Goal: Transaction & Acquisition: Purchase product/service

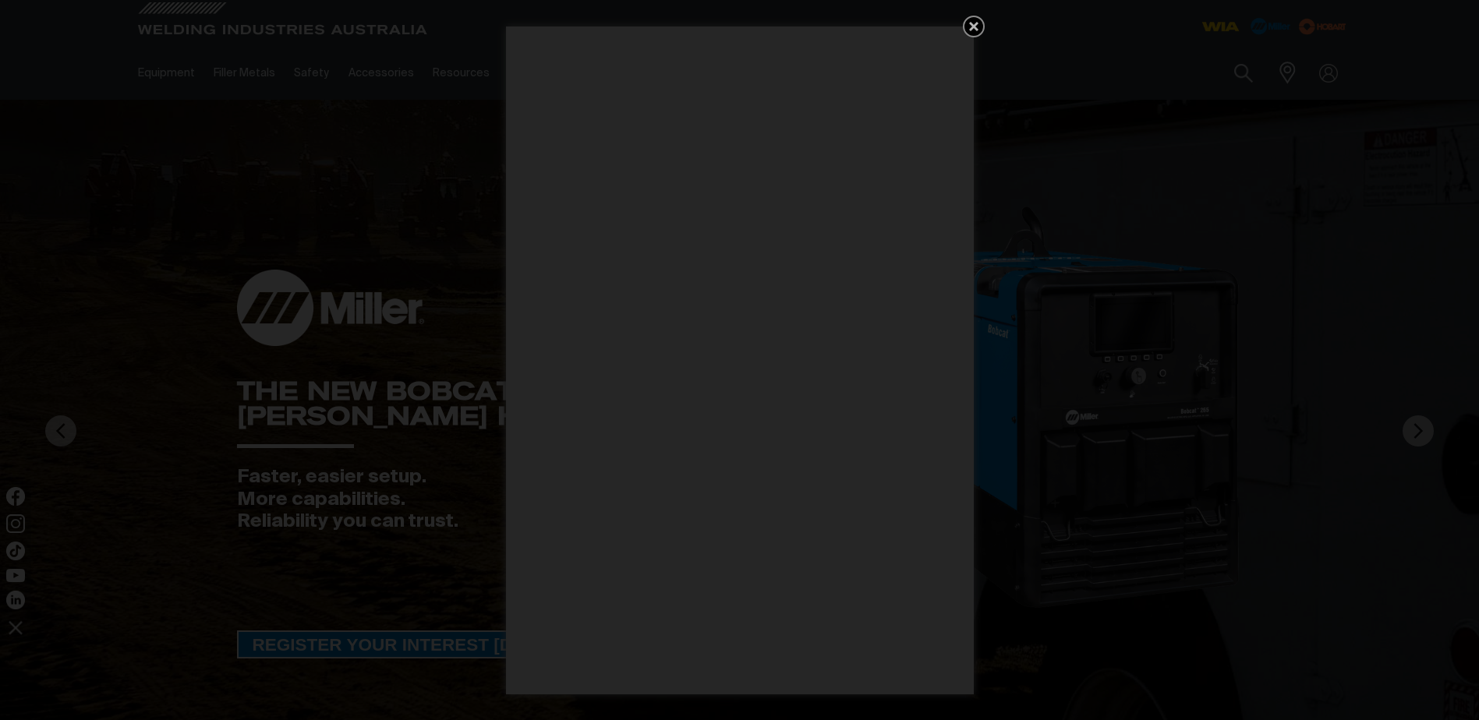
click at [975, 23] on icon "Get 5 WIA Welding Guides Free!" at bounding box center [973, 26] width 9 height 9
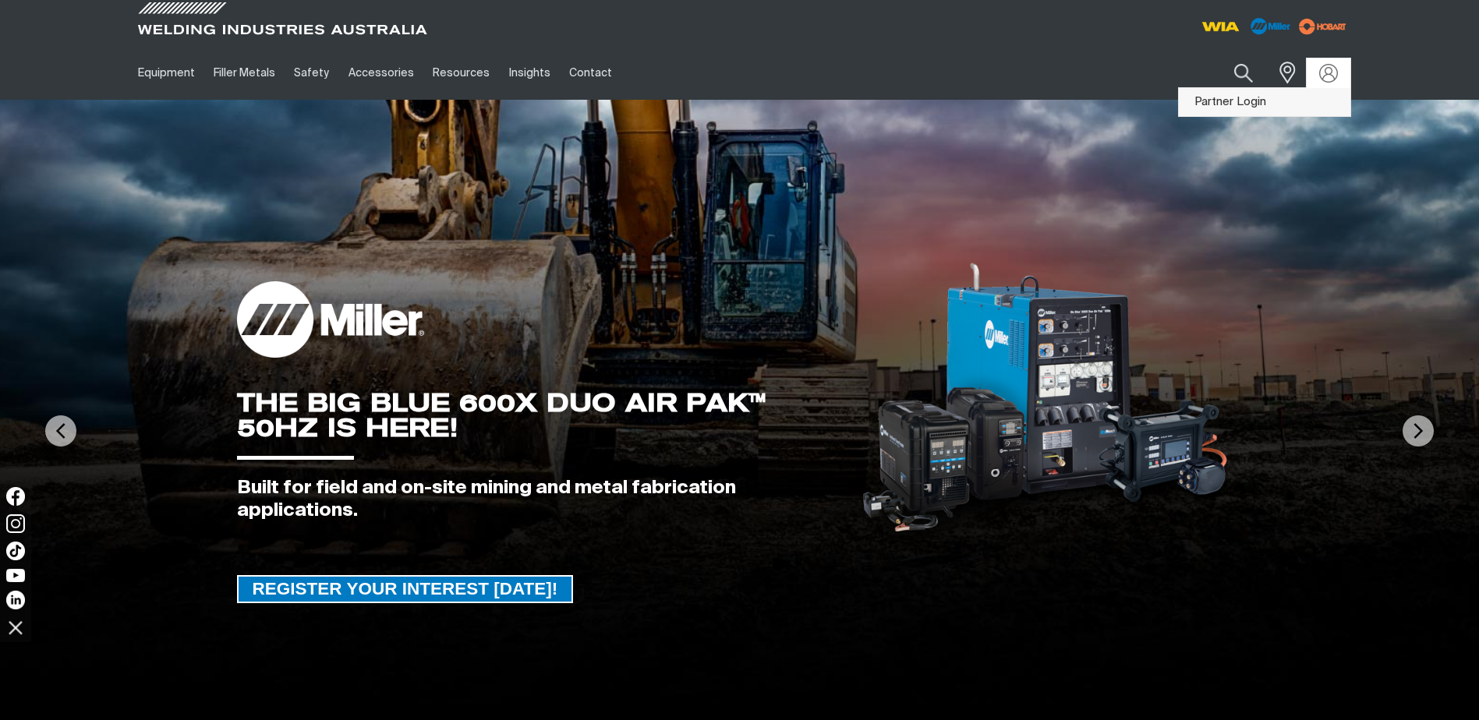
click at [1243, 102] on link "Partner Login" at bounding box center [1265, 102] width 172 height 29
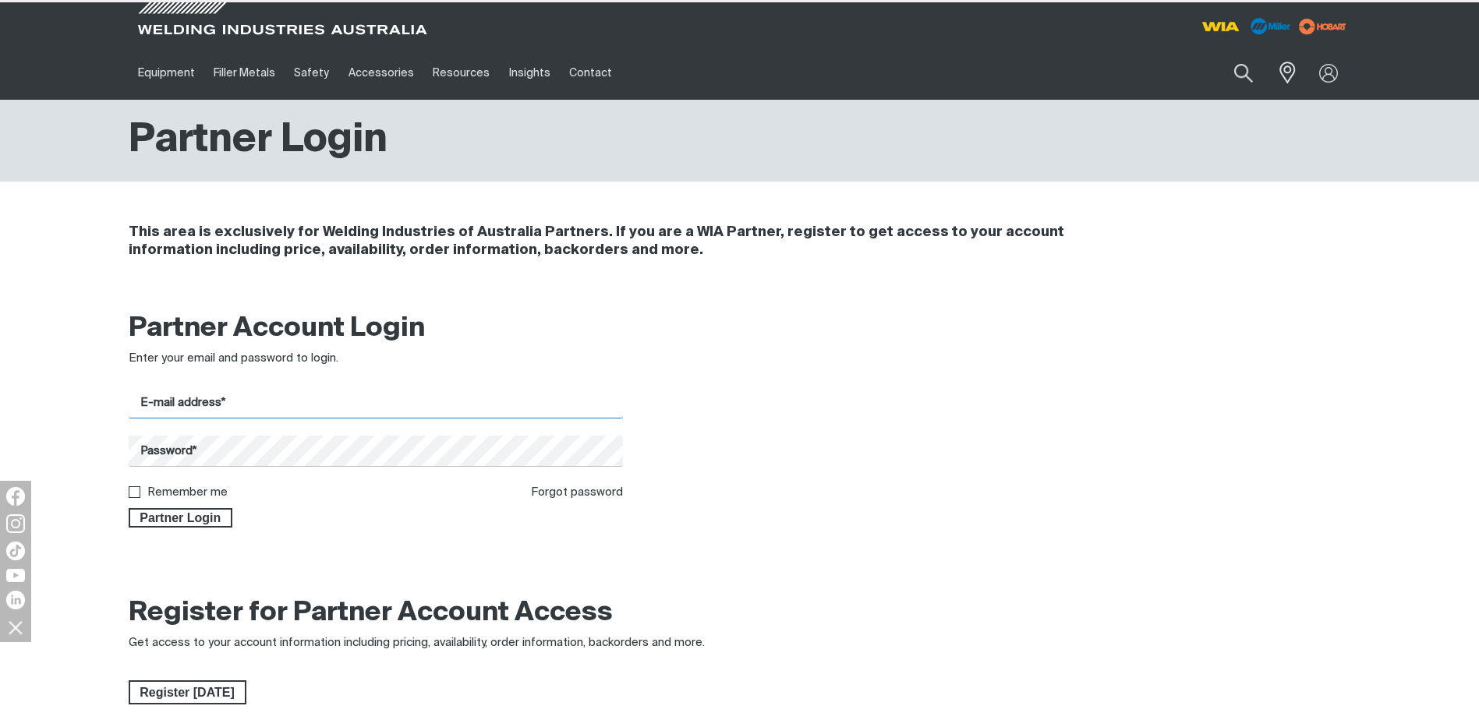
type input "[EMAIL_ADDRESS][DOMAIN_NAME]"
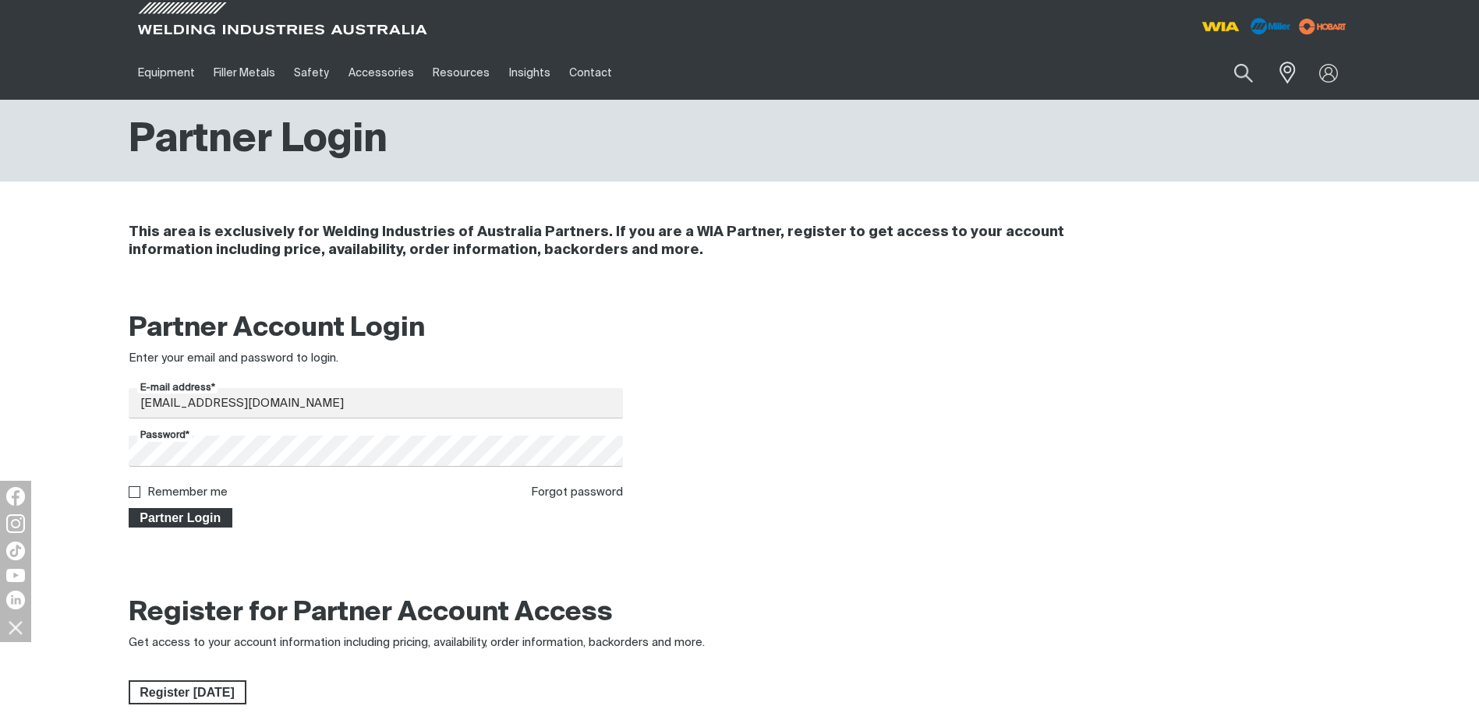
click at [207, 515] on span "Partner Login" at bounding box center [180, 518] width 101 height 20
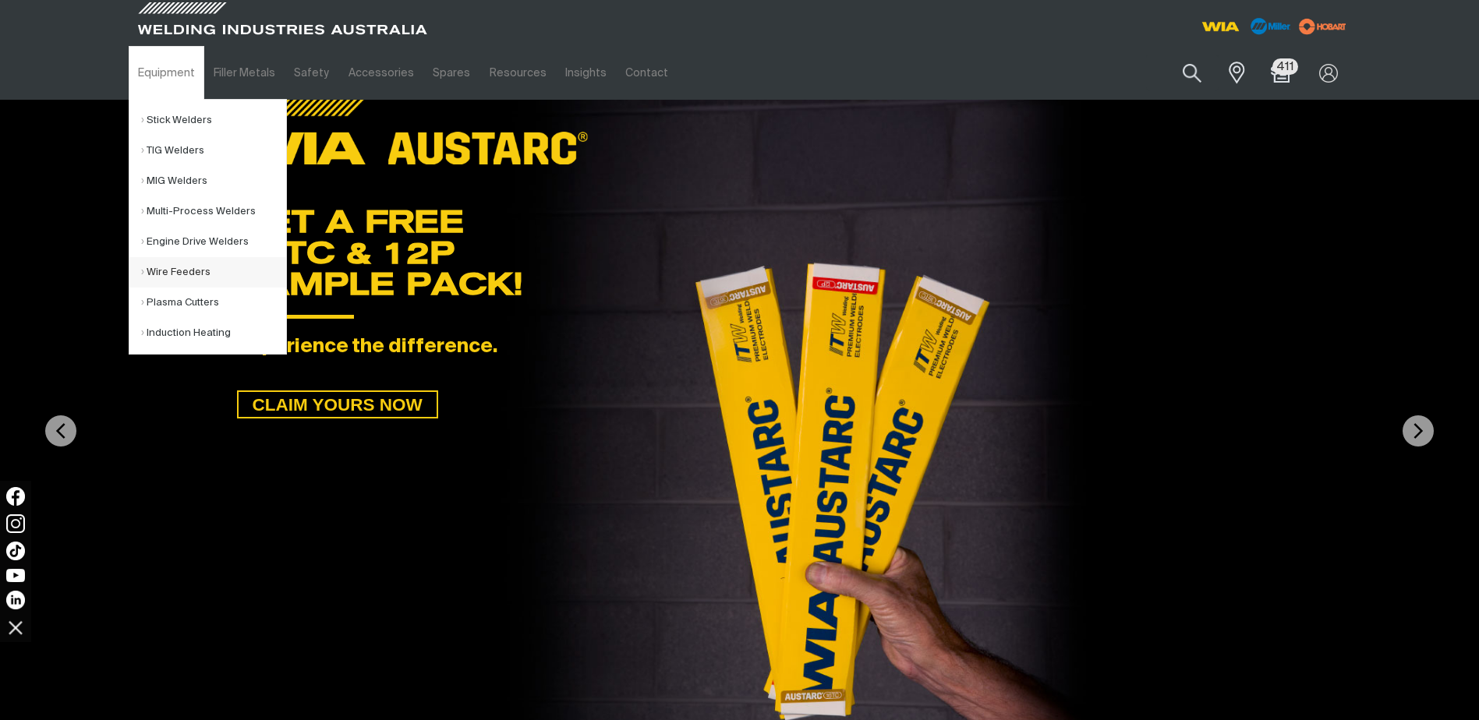
click at [189, 270] on link "Wire Feeders" at bounding box center [213, 272] width 145 height 30
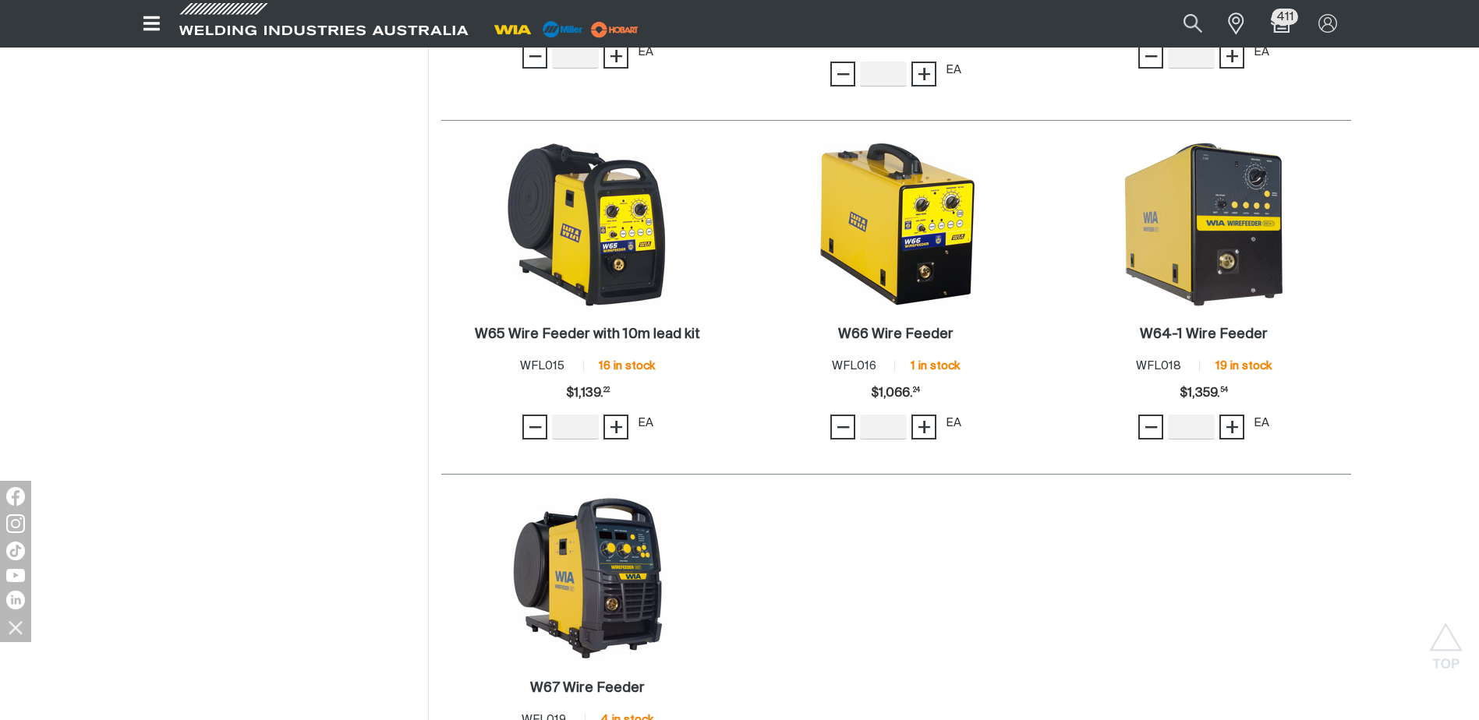
scroll to position [1481, 0]
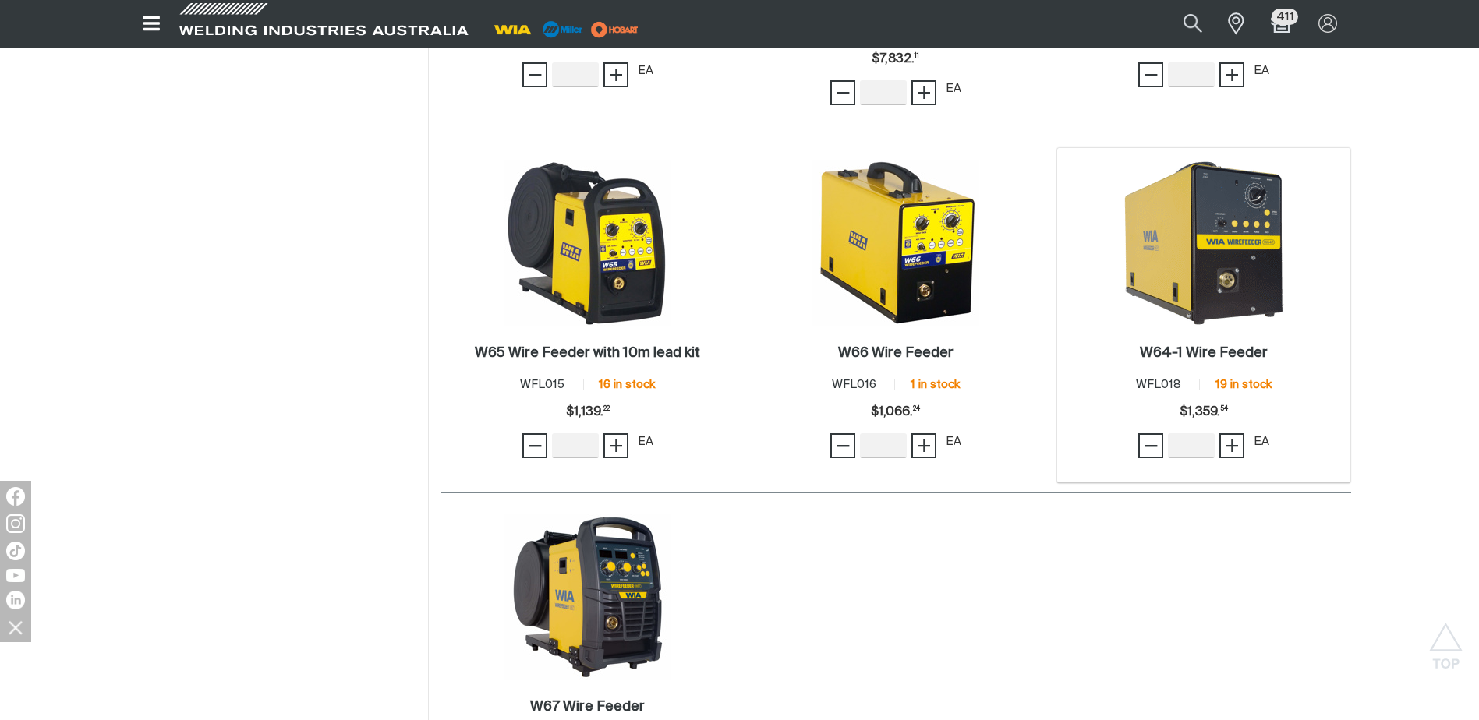
click at [1236, 276] on img at bounding box center [1203, 243] width 167 height 167
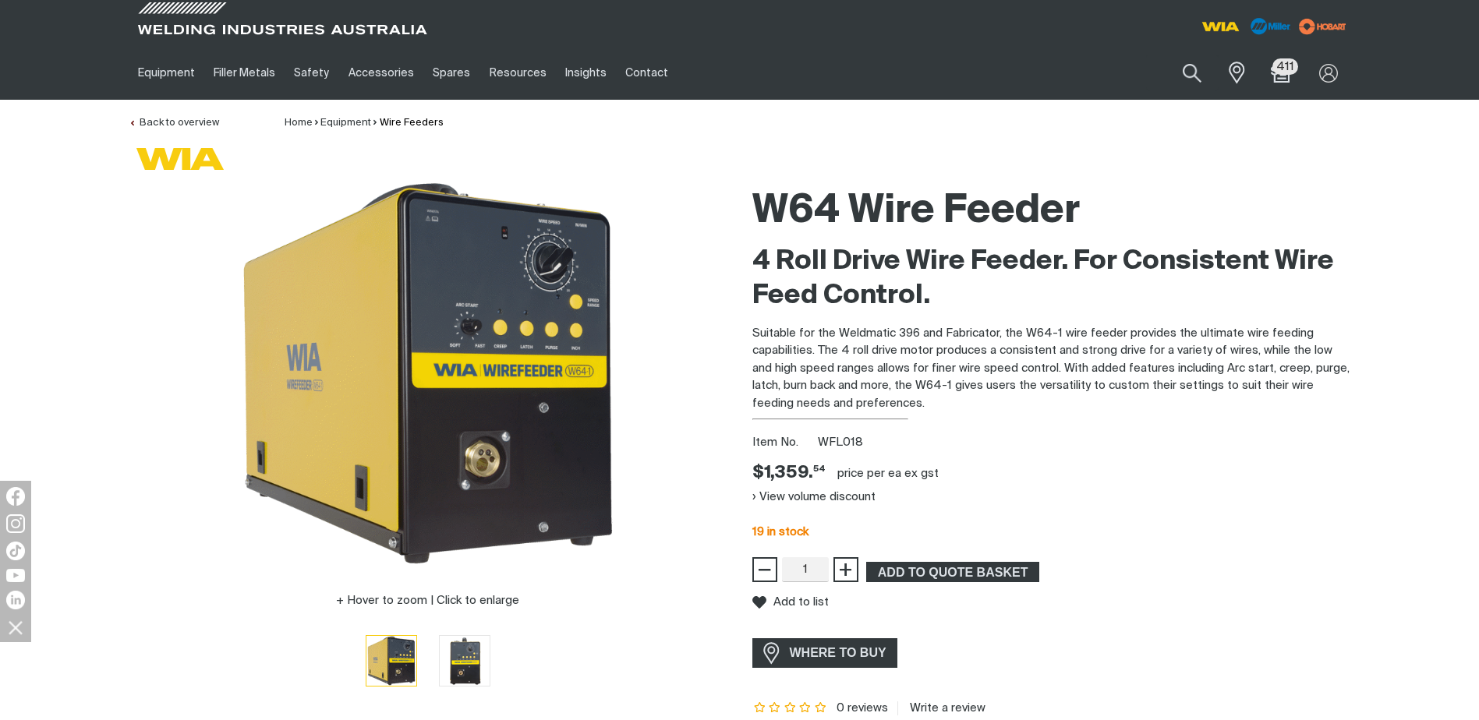
drag, startPoint x: 1047, startPoint y: 455, endPoint x: 1055, endPoint y: 455, distance: 7.8
click at [1049, 455] on div "W64 Wire Feeder 4 Roll Drive Wire Feeder. For Consistent Wire Feed Control. Sui…" at bounding box center [1051, 447] width 599 height 537
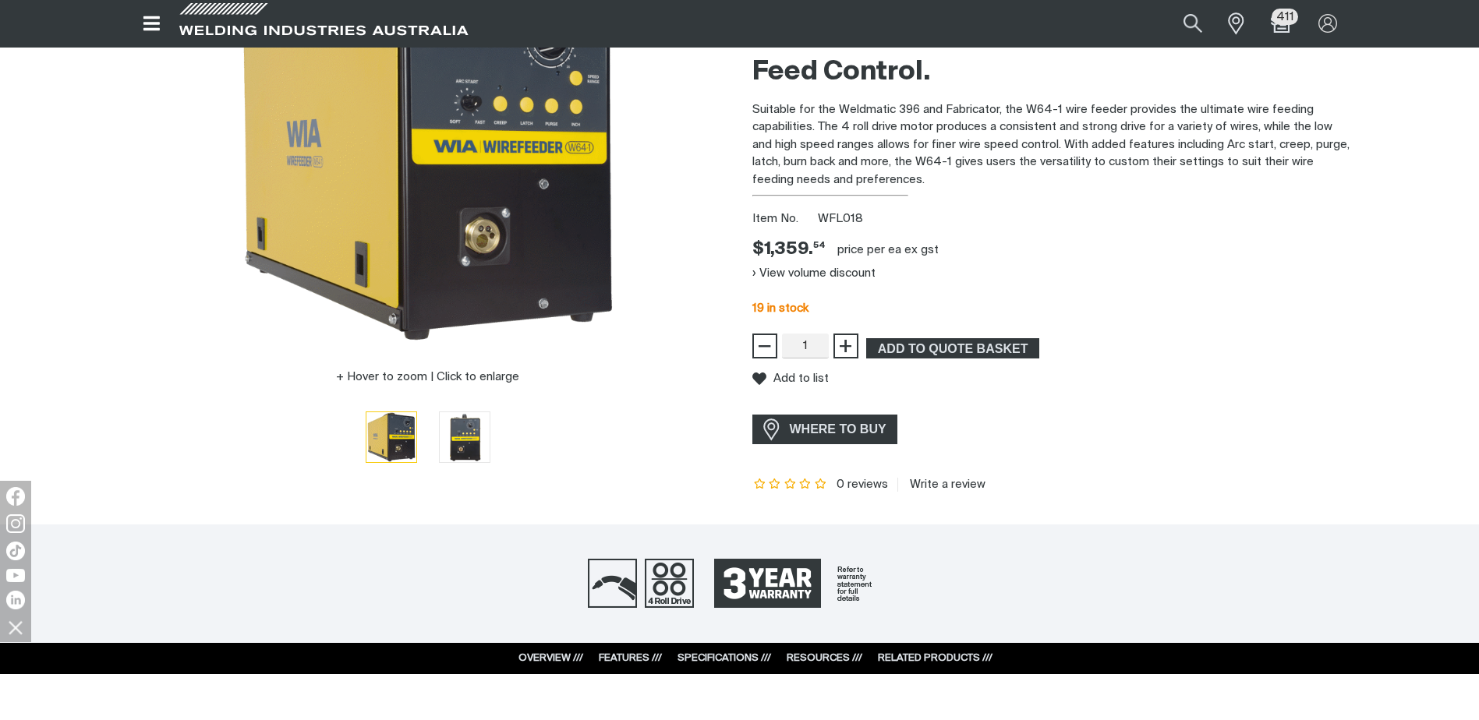
scroll to position [390, 0]
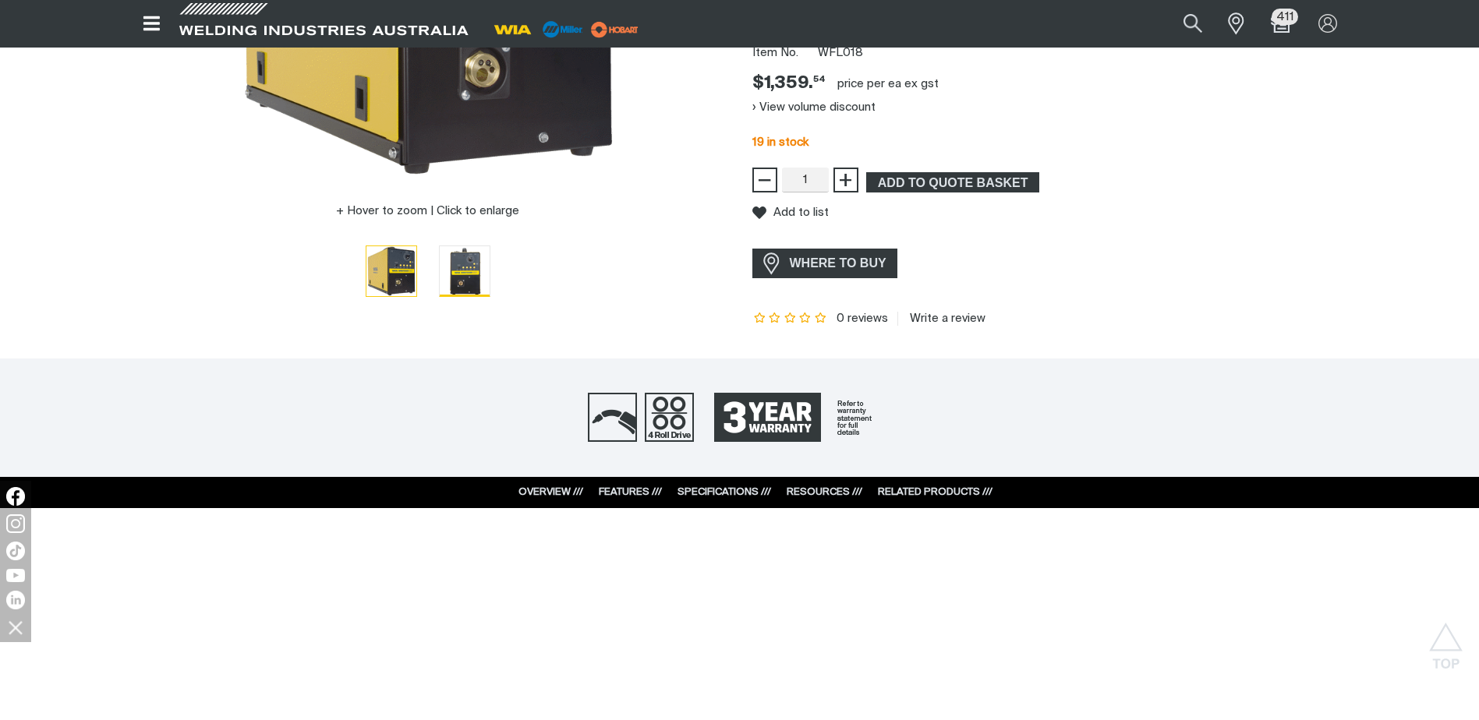
click at [478, 274] on img "Go to slide 2" at bounding box center [465, 271] width 50 height 50
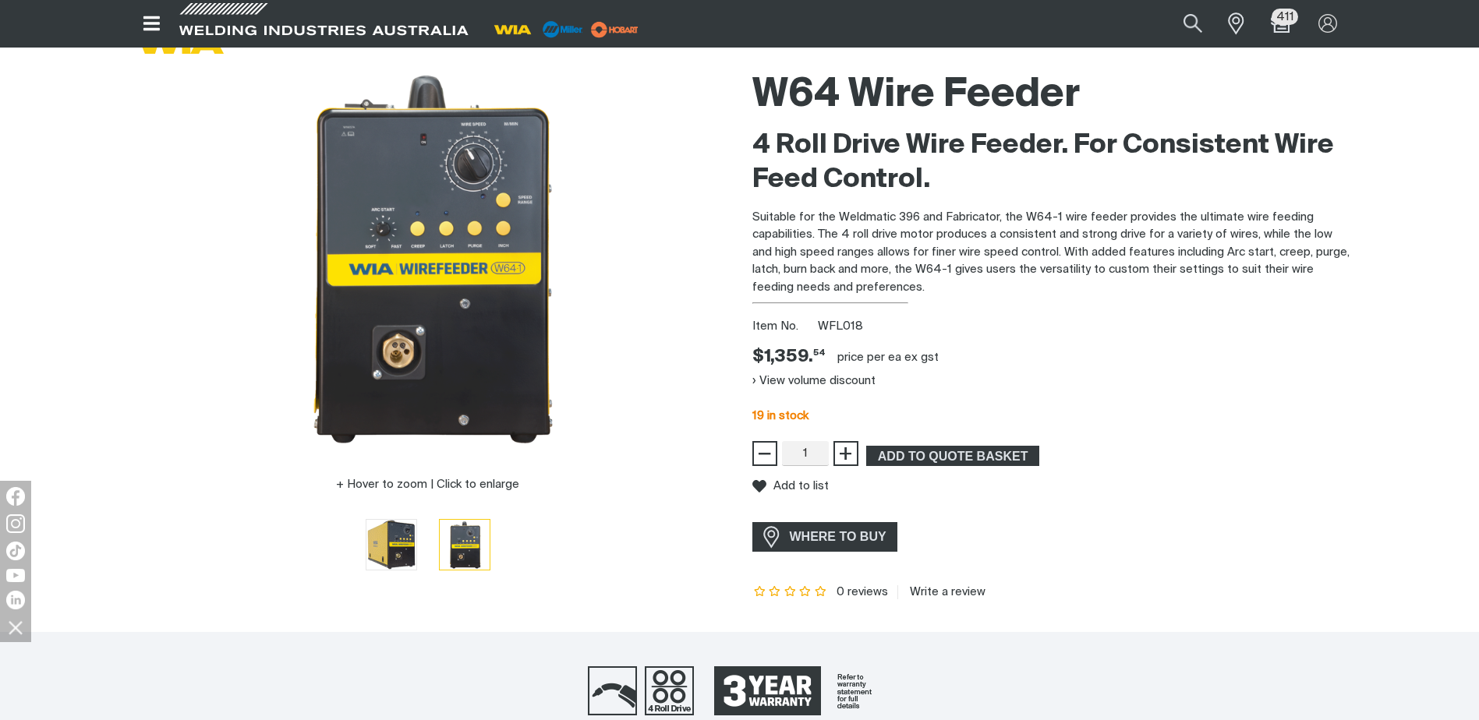
scroll to position [78, 0]
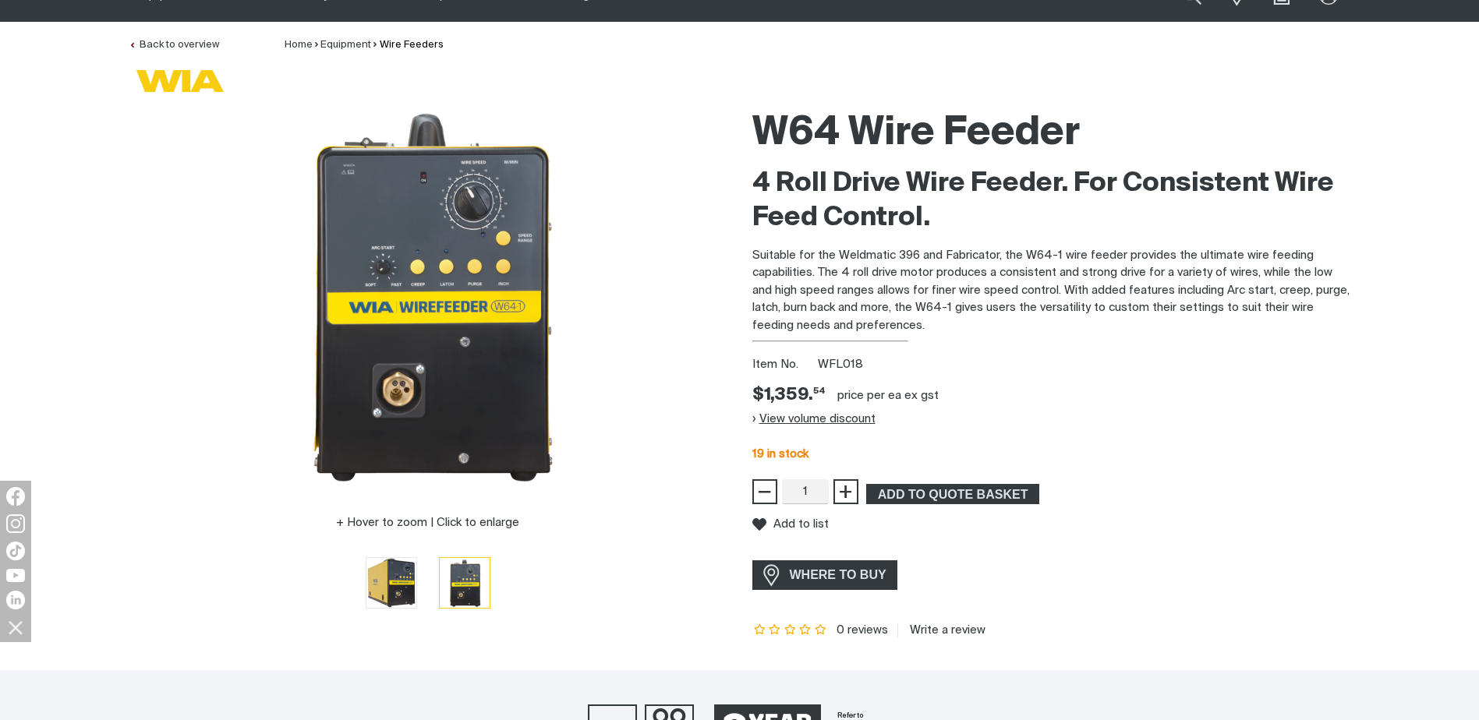
click at [788, 420] on button "View volume discount" at bounding box center [813, 419] width 123 height 25
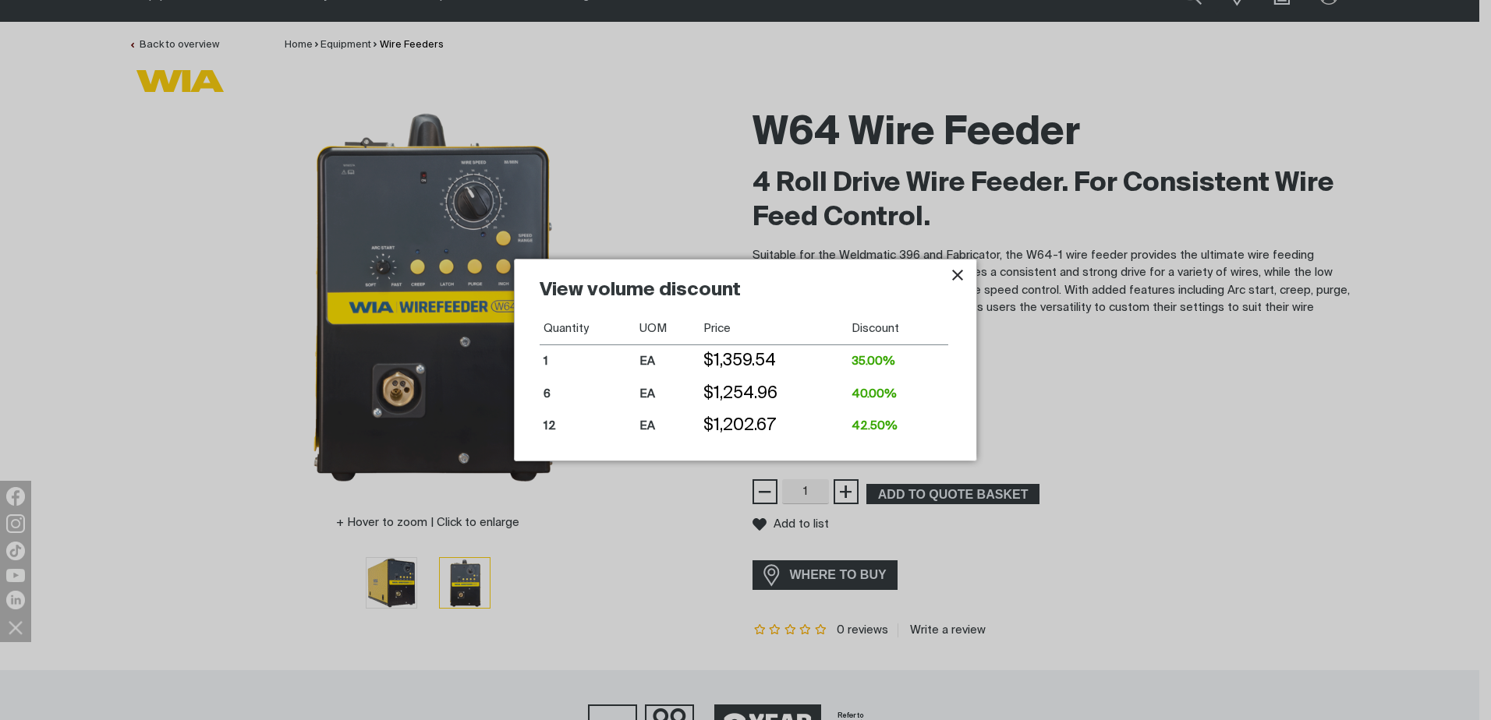
click at [963, 274] on icon "Close pop-up overlay" at bounding box center [957, 275] width 19 height 19
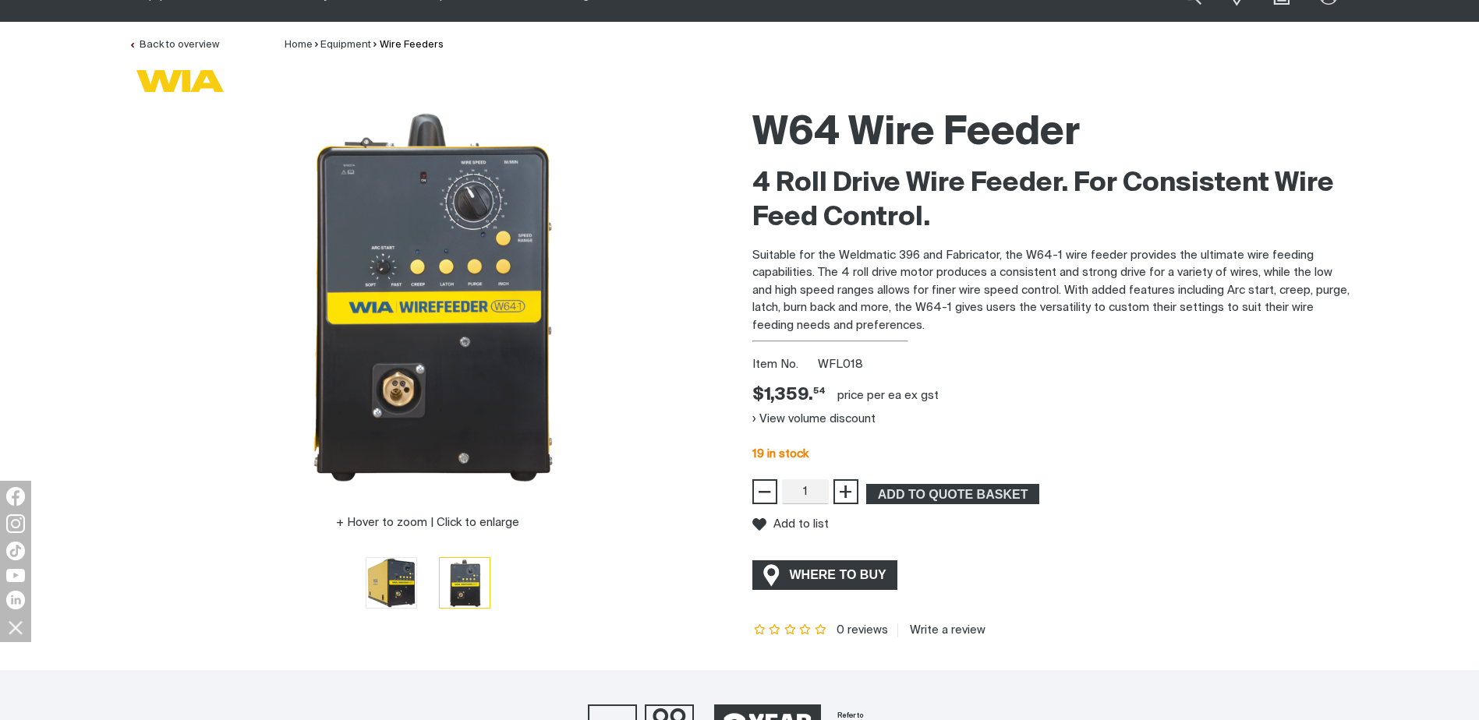
click at [829, 577] on span "WHERE TO BUY" at bounding box center [838, 575] width 117 height 25
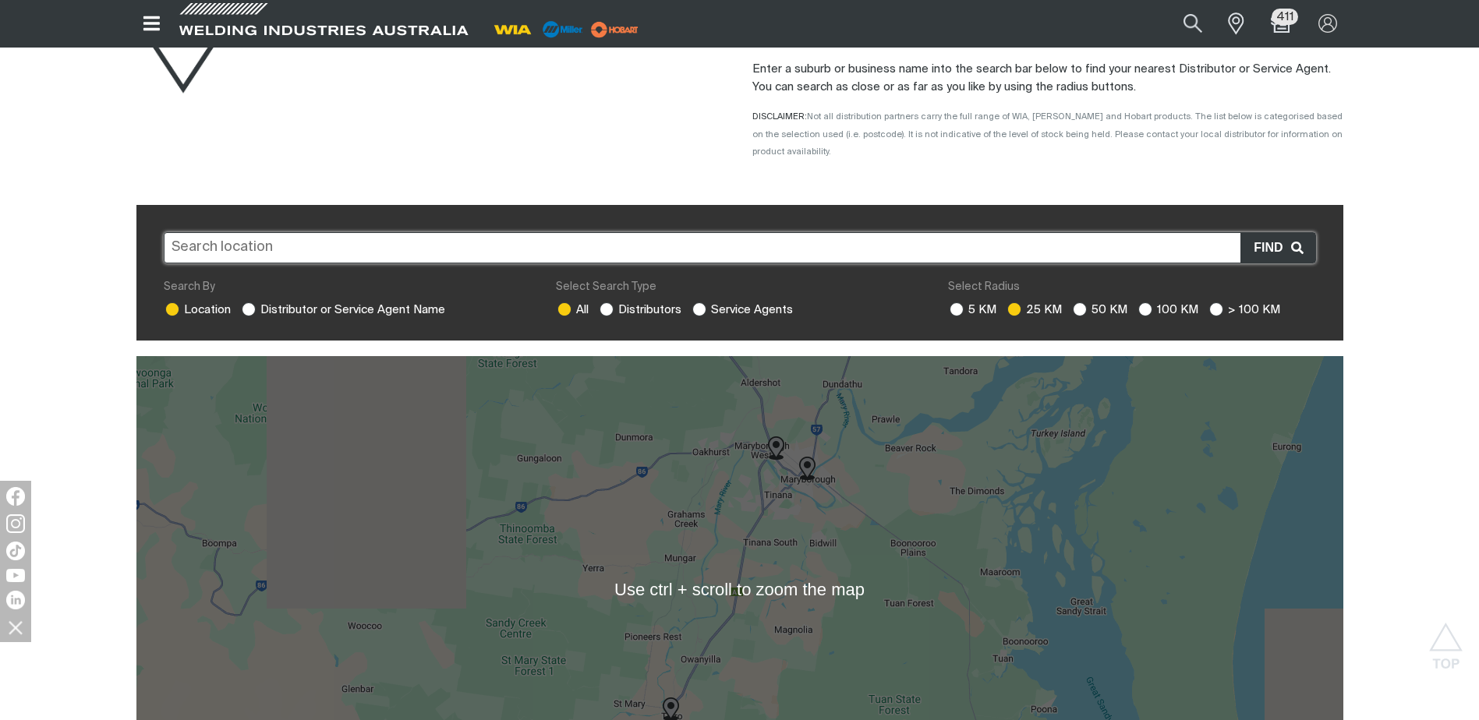
scroll to position [156, 0]
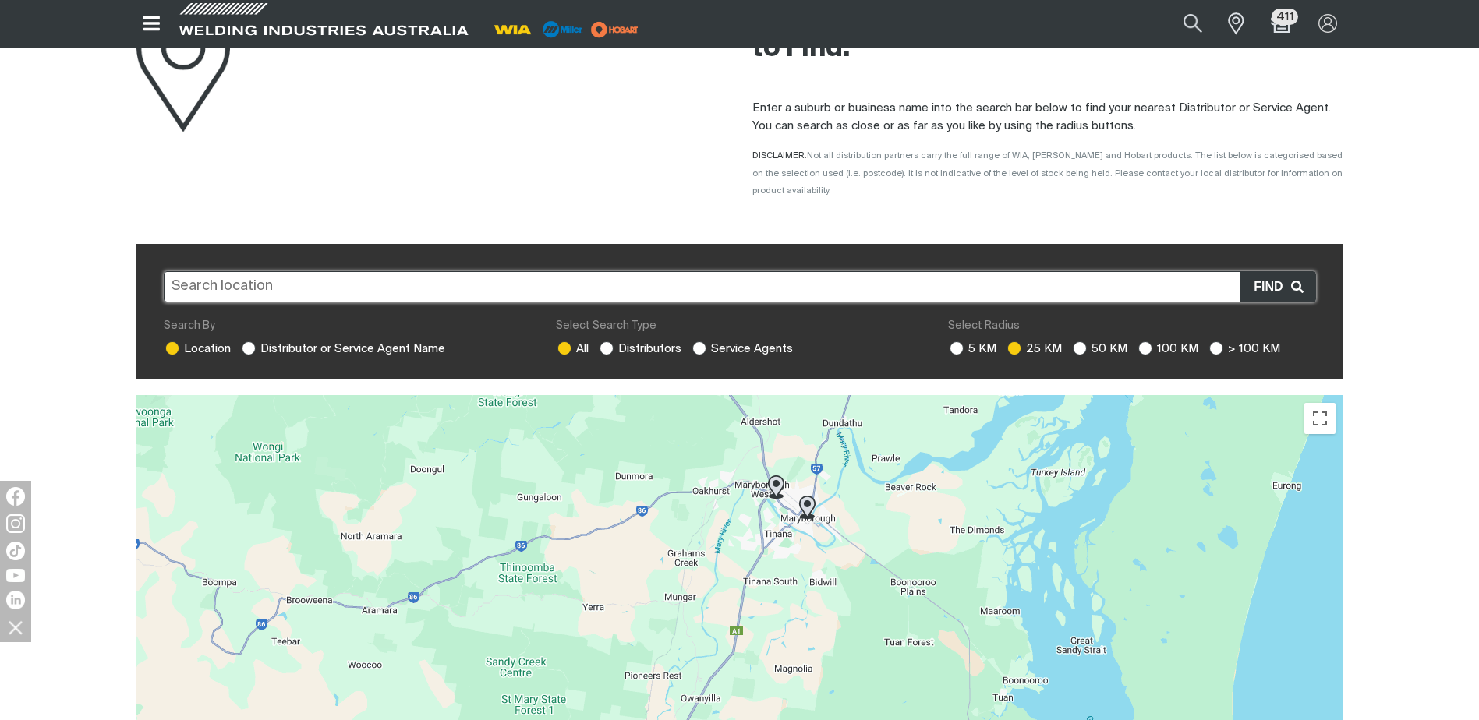
click at [183, 278] on input "text" at bounding box center [740, 286] width 1152 height 31
type input "4670"
click at [1298, 281] on icon at bounding box center [1297, 287] width 12 height 12
click at [219, 271] on input "text" at bounding box center [740, 286] width 1152 height 31
type input "BUNDABERG"
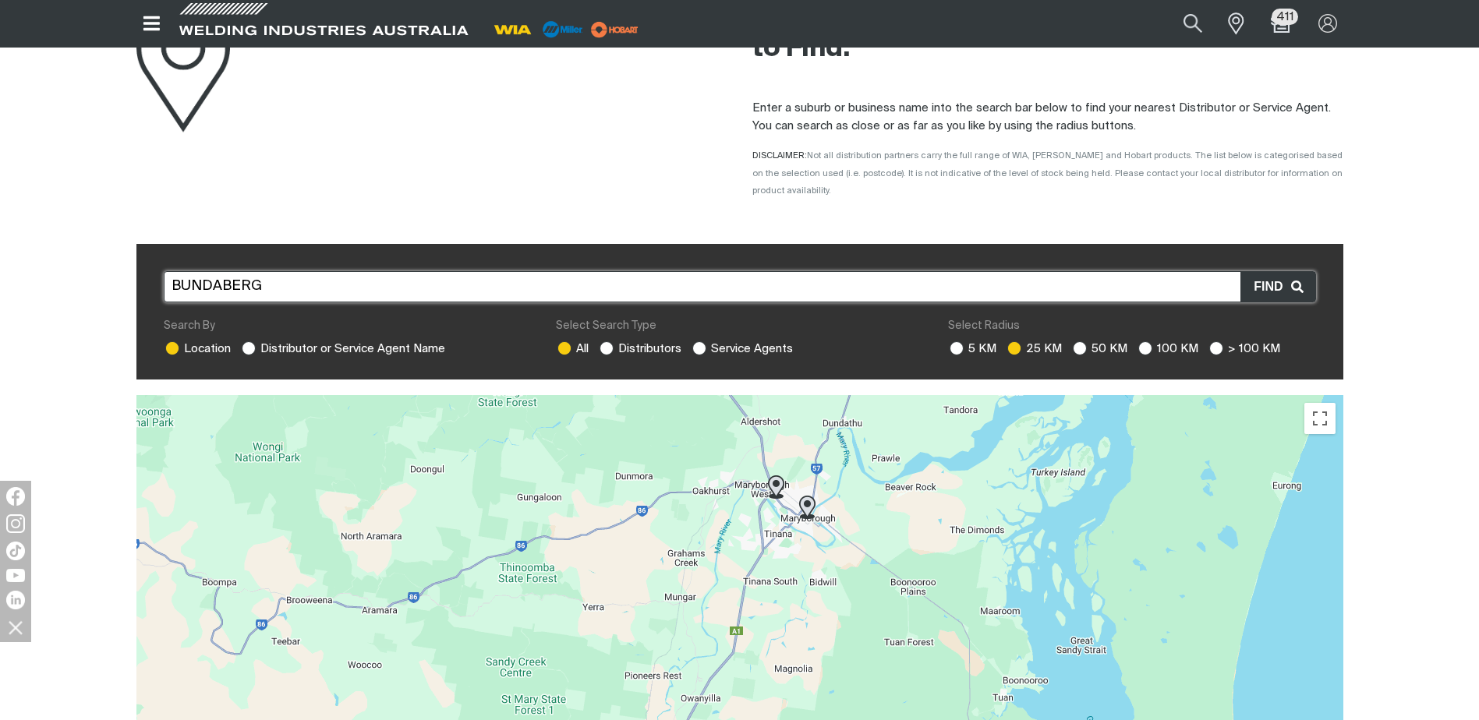
click at [1299, 281] on icon at bounding box center [1297, 287] width 12 height 12
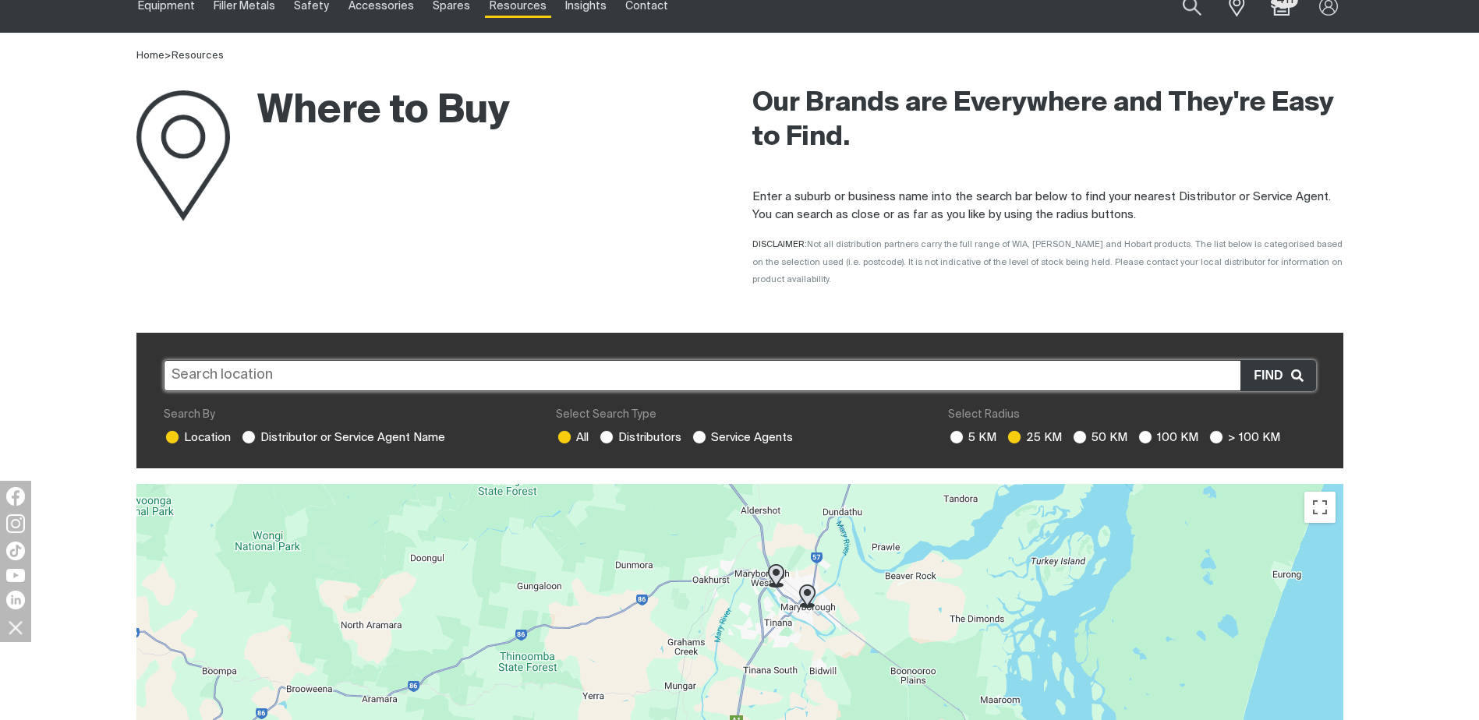
scroll to position [0, 0]
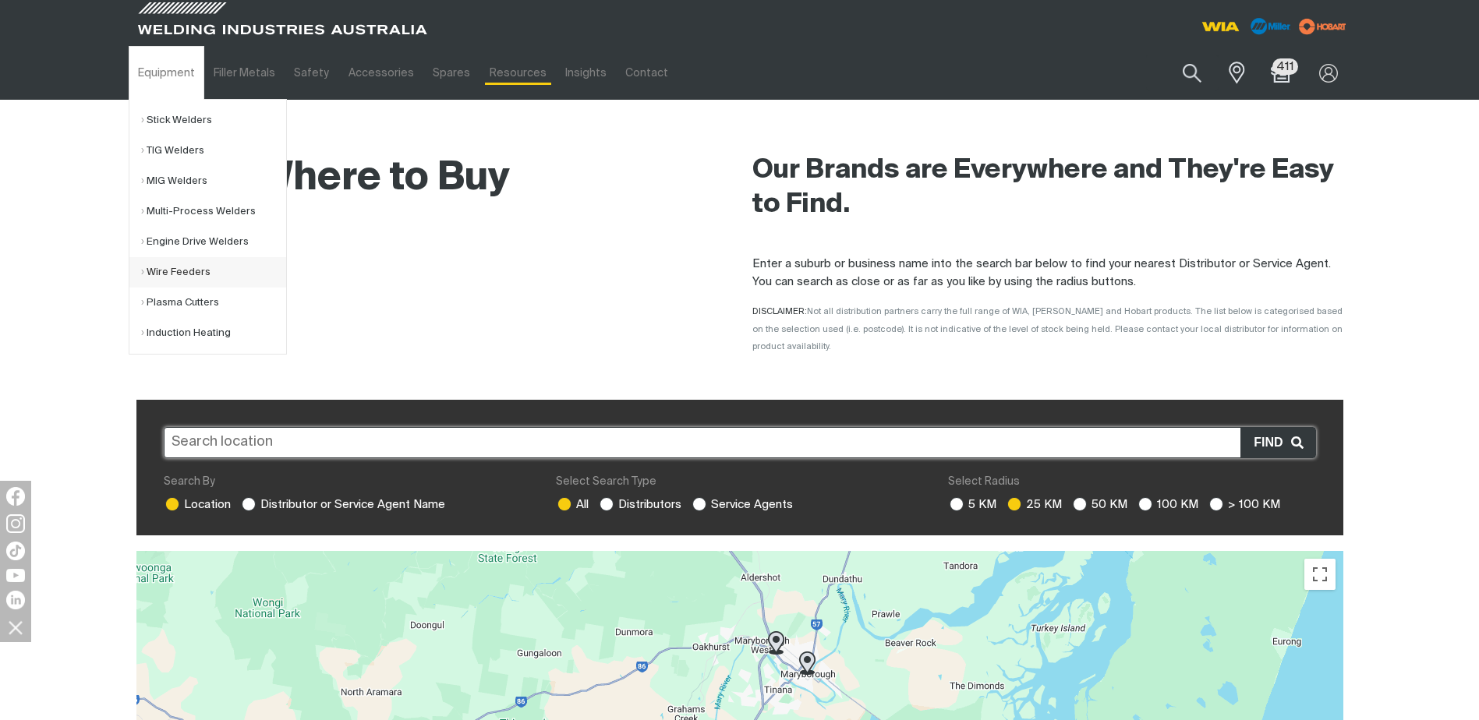
click at [195, 272] on link "Wire Feeders" at bounding box center [213, 272] width 145 height 30
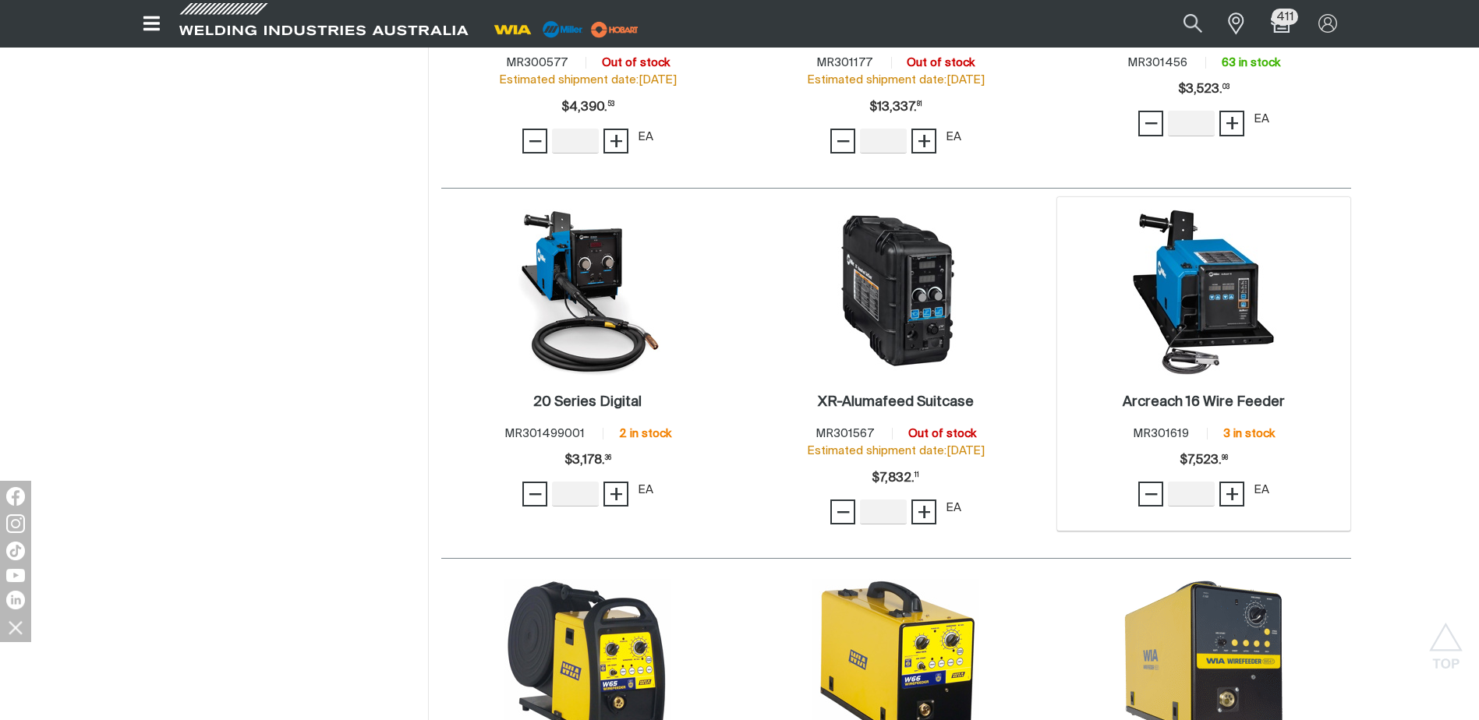
scroll to position [1092, 0]
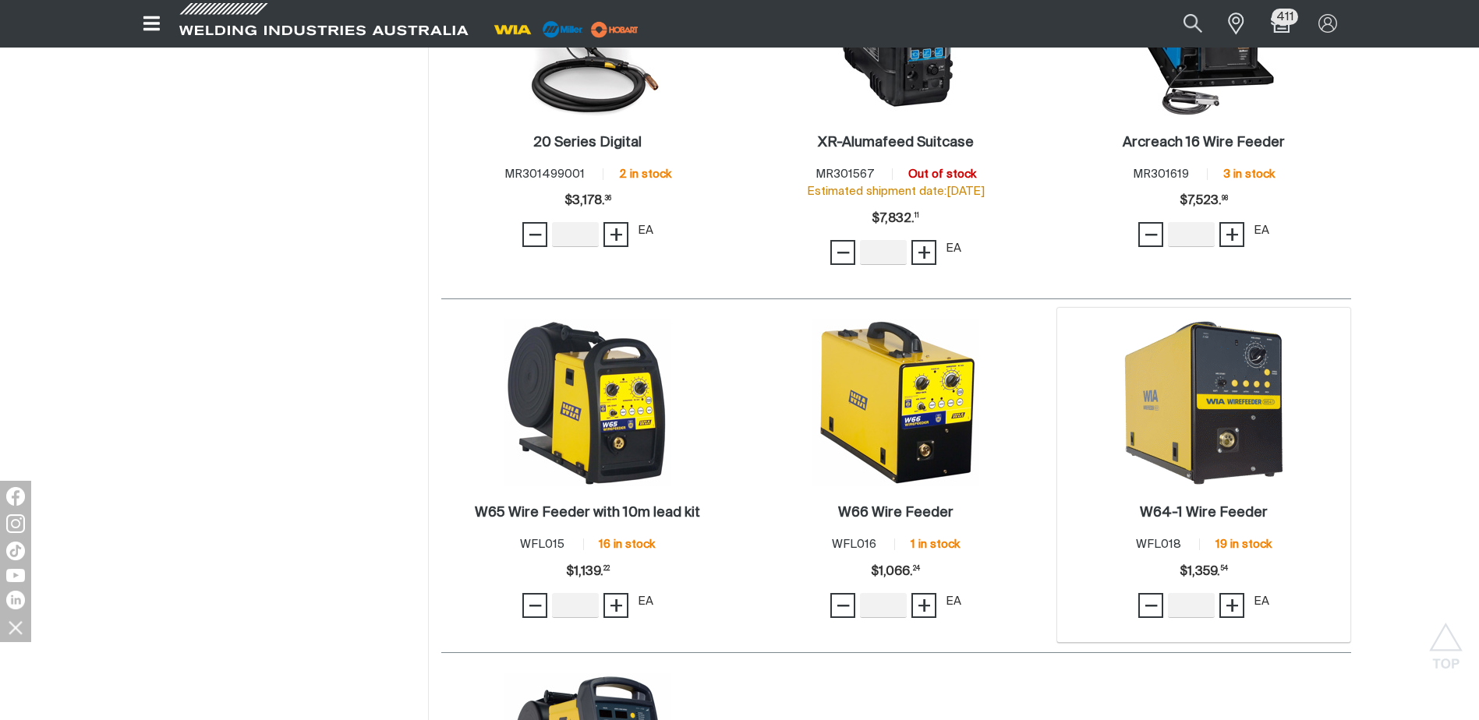
scroll to position [1326, 0]
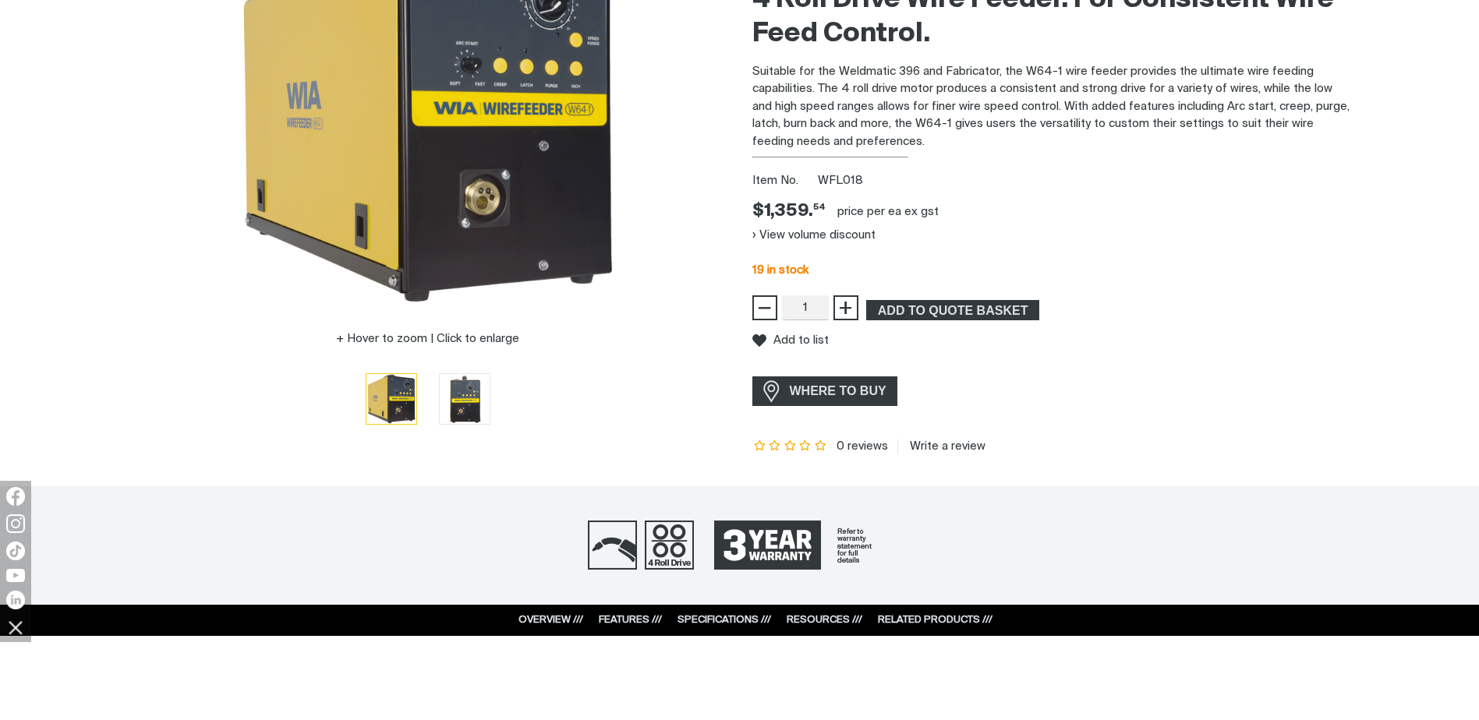
scroll to position [312, 0]
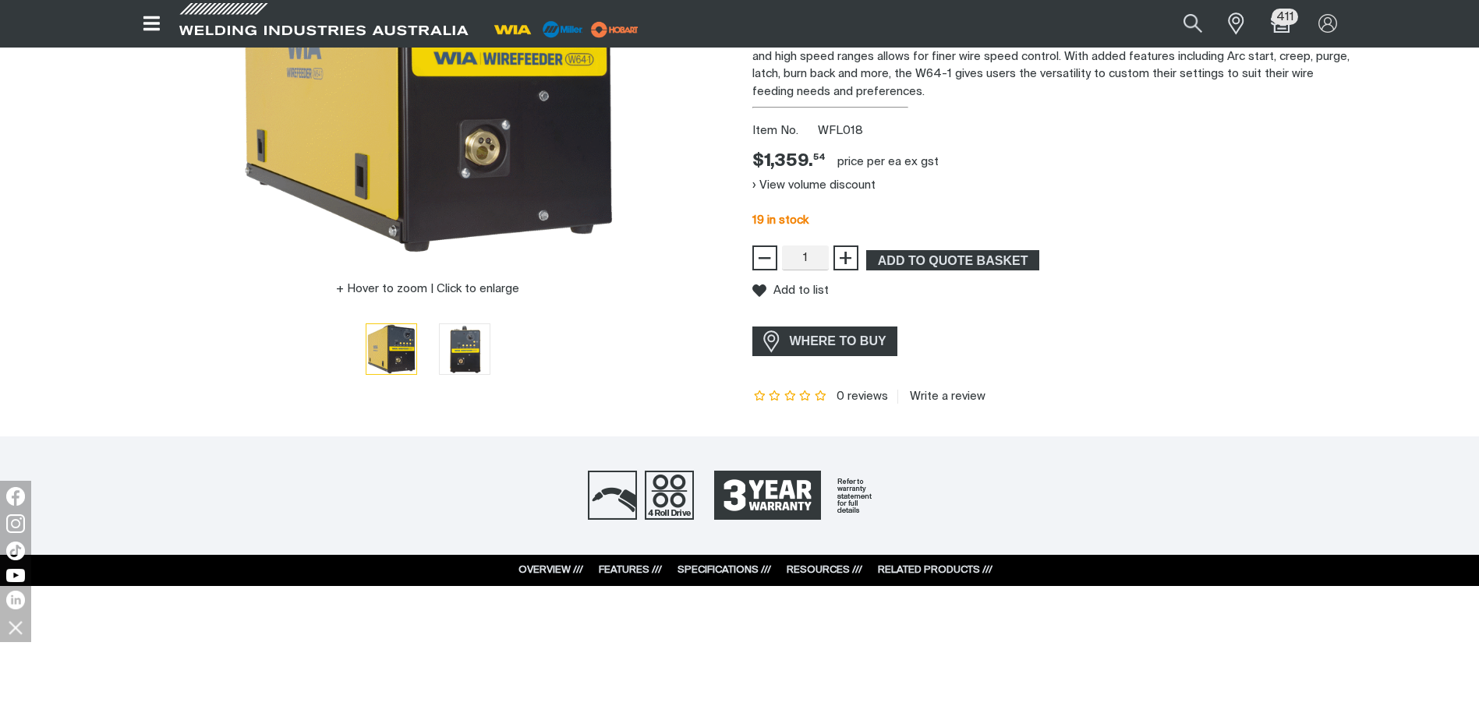
click at [565, 568] on link "OVERVIEW ///" at bounding box center [551, 570] width 65 height 10
click at [628, 572] on link "FEATURES ///" at bounding box center [630, 570] width 63 height 10
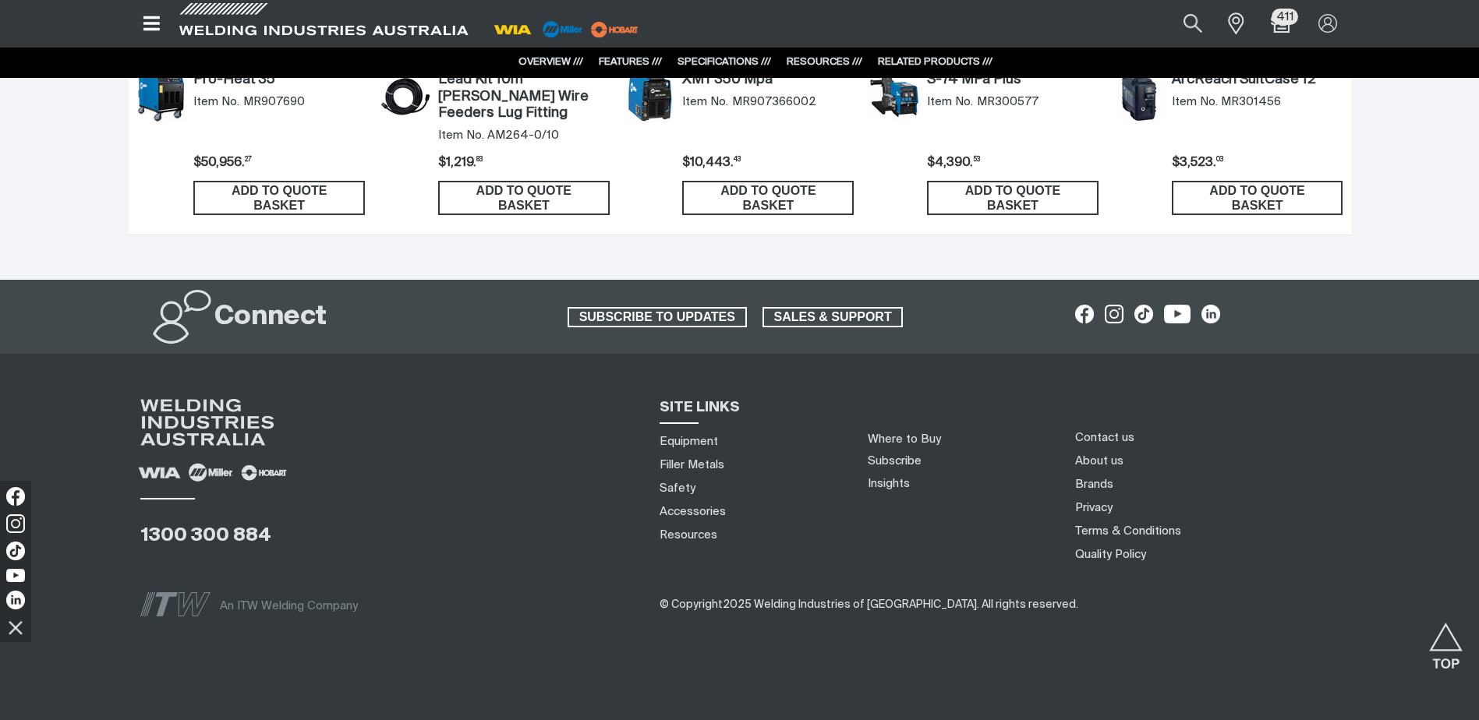
scroll to position [5045, 0]
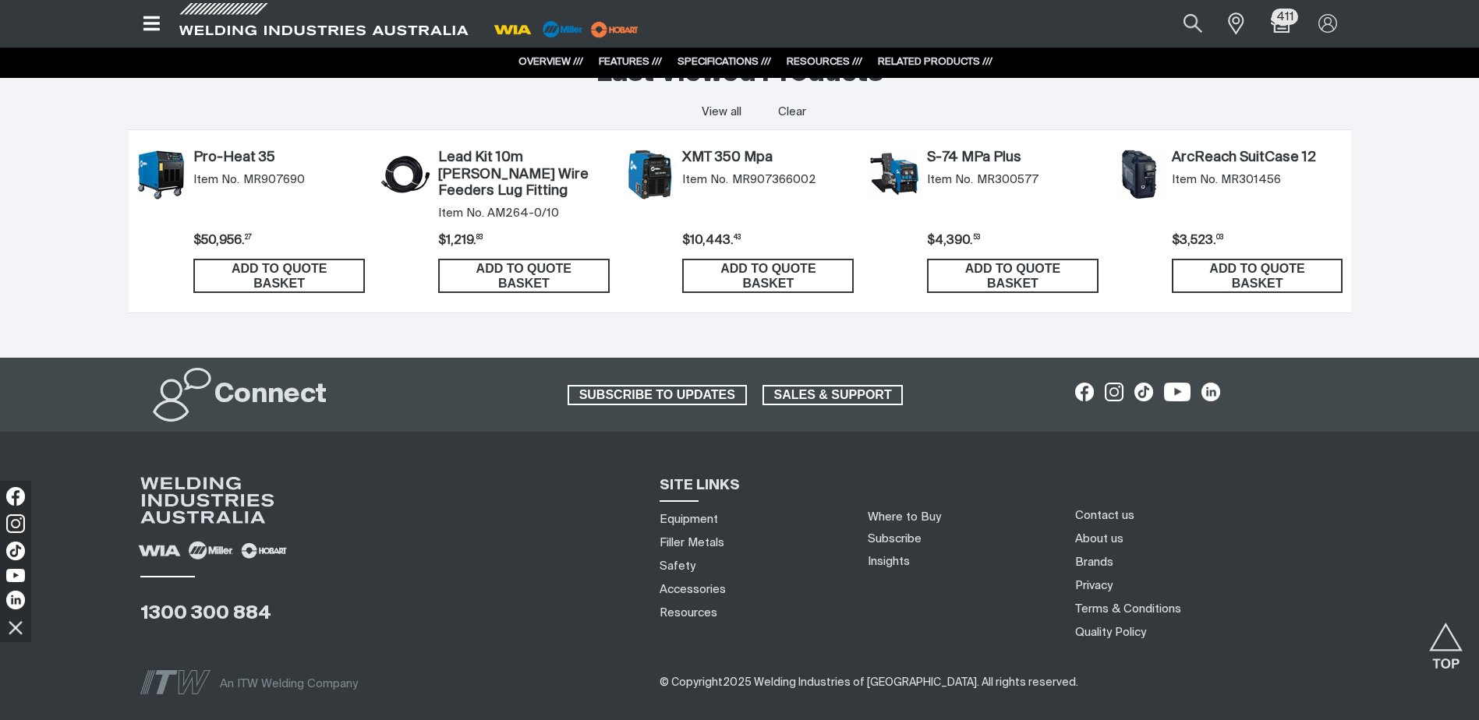
click at [726, 60] on link "SPECIFICATIONS ///" at bounding box center [725, 62] width 94 height 10
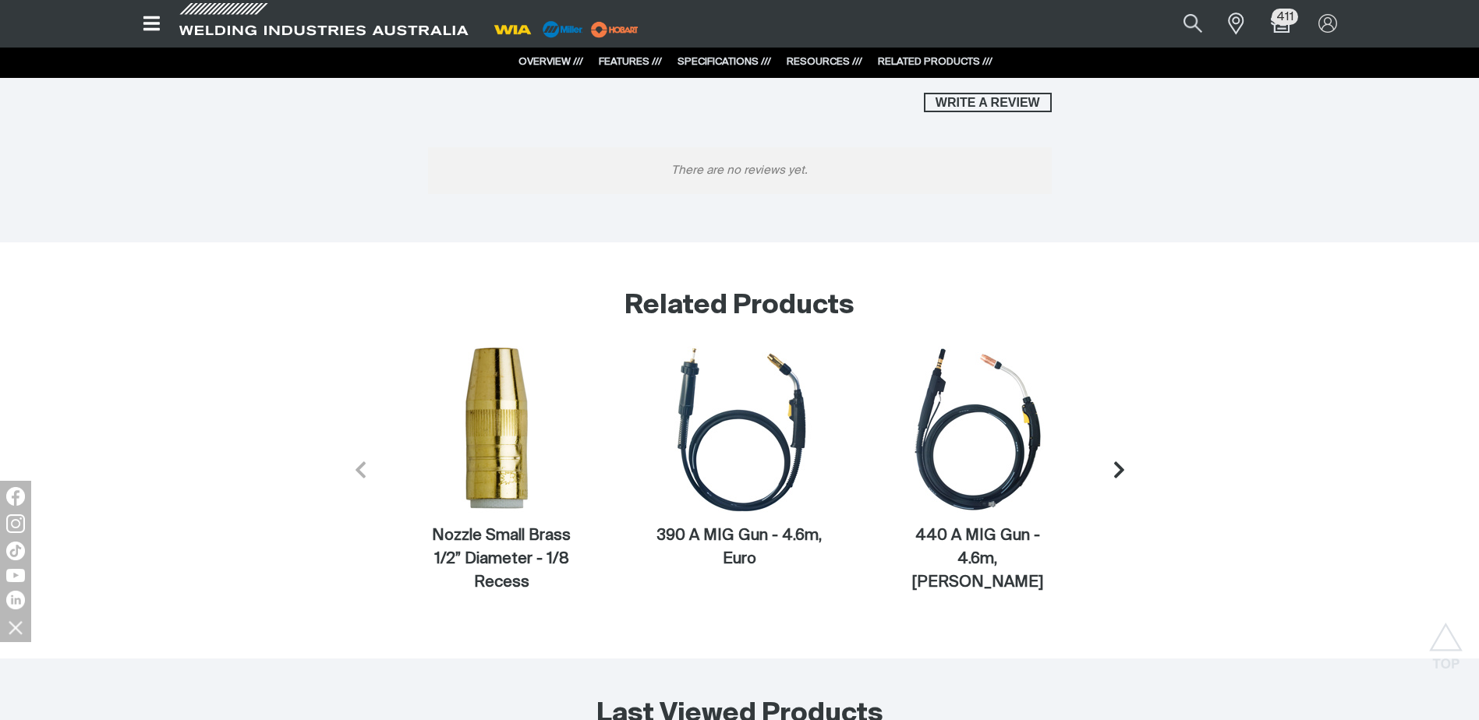
scroll to position [4260, 0]
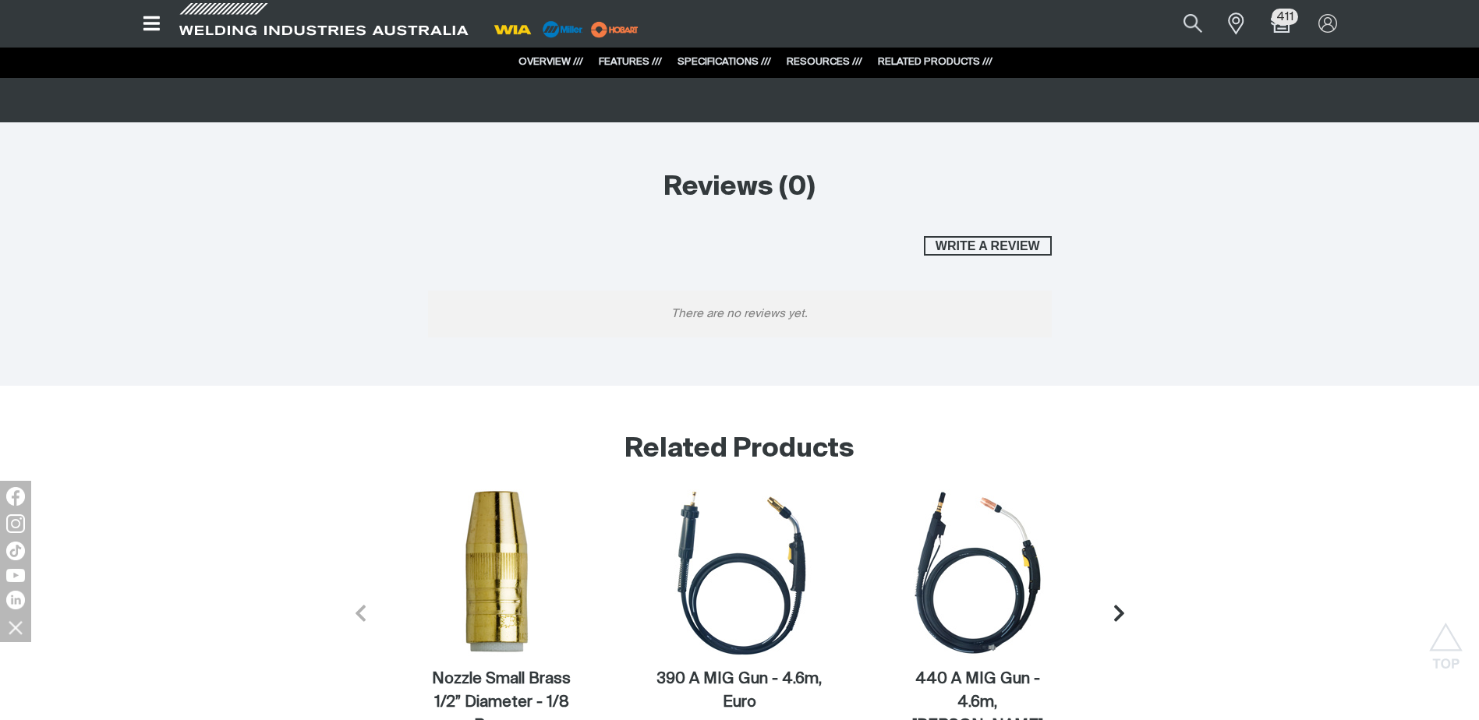
click at [833, 60] on link "RESOURCES ///" at bounding box center [825, 62] width 76 height 10
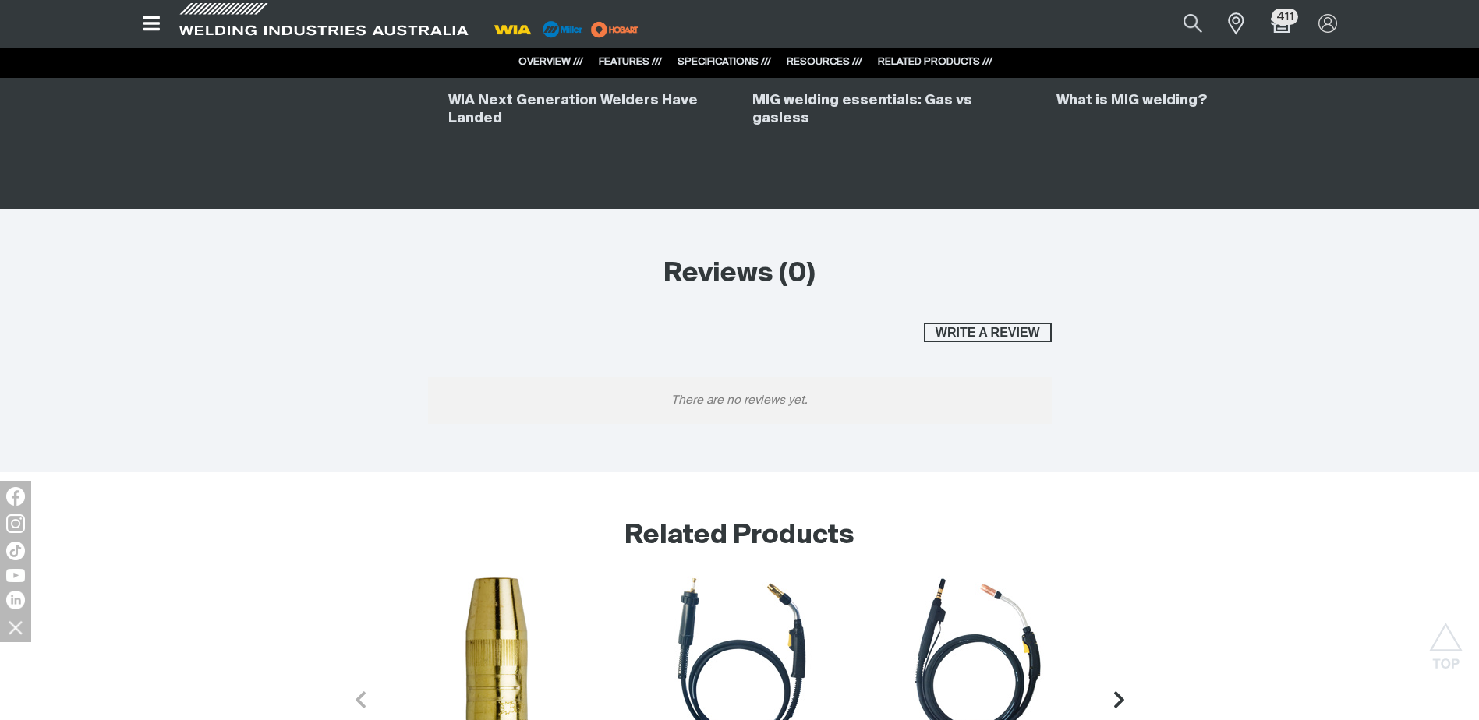
scroll to position [3963, 0]
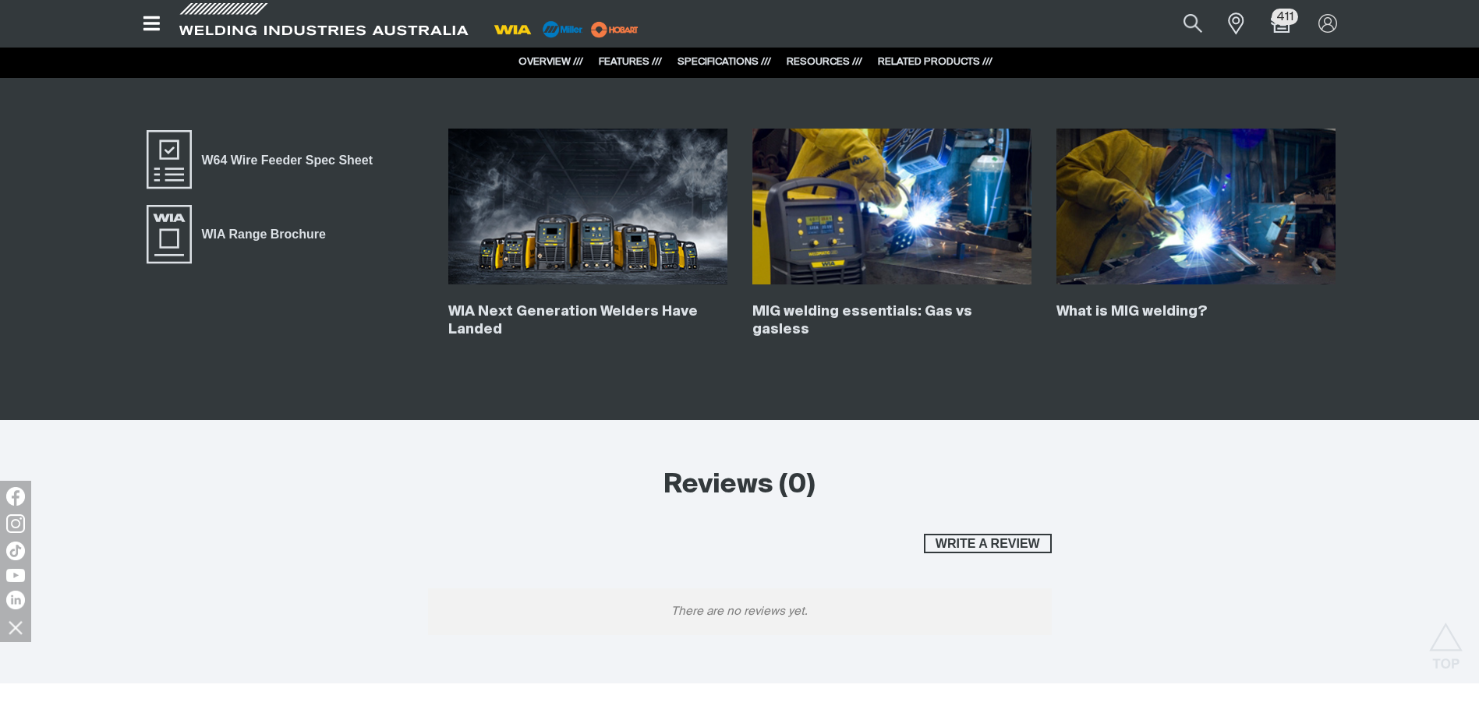
click at [930, 60] on link "RELATED PRODUCTS ///" at bounding box center [935, 62] width 115 height 10
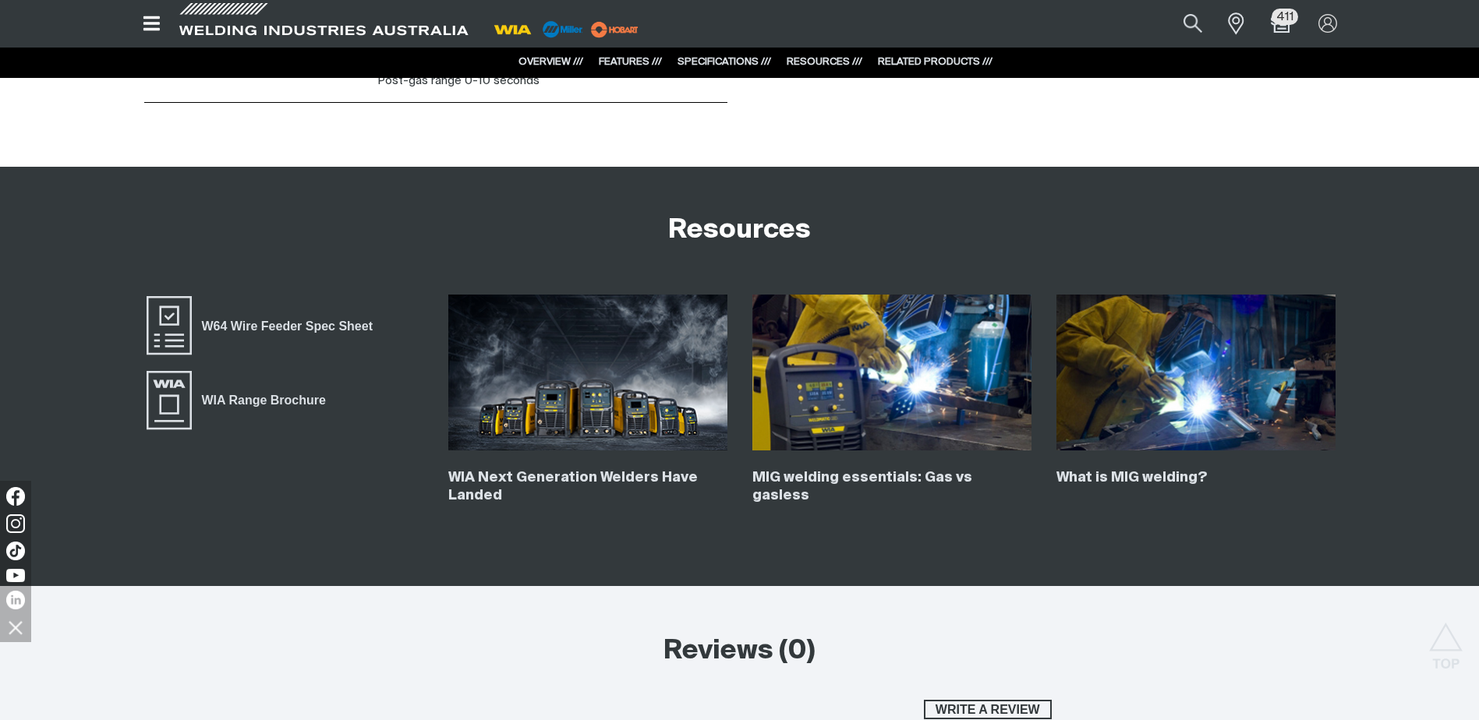
scroll to position [3797, 0]
